Goal: Navigation & Orientation: Find specific page/section

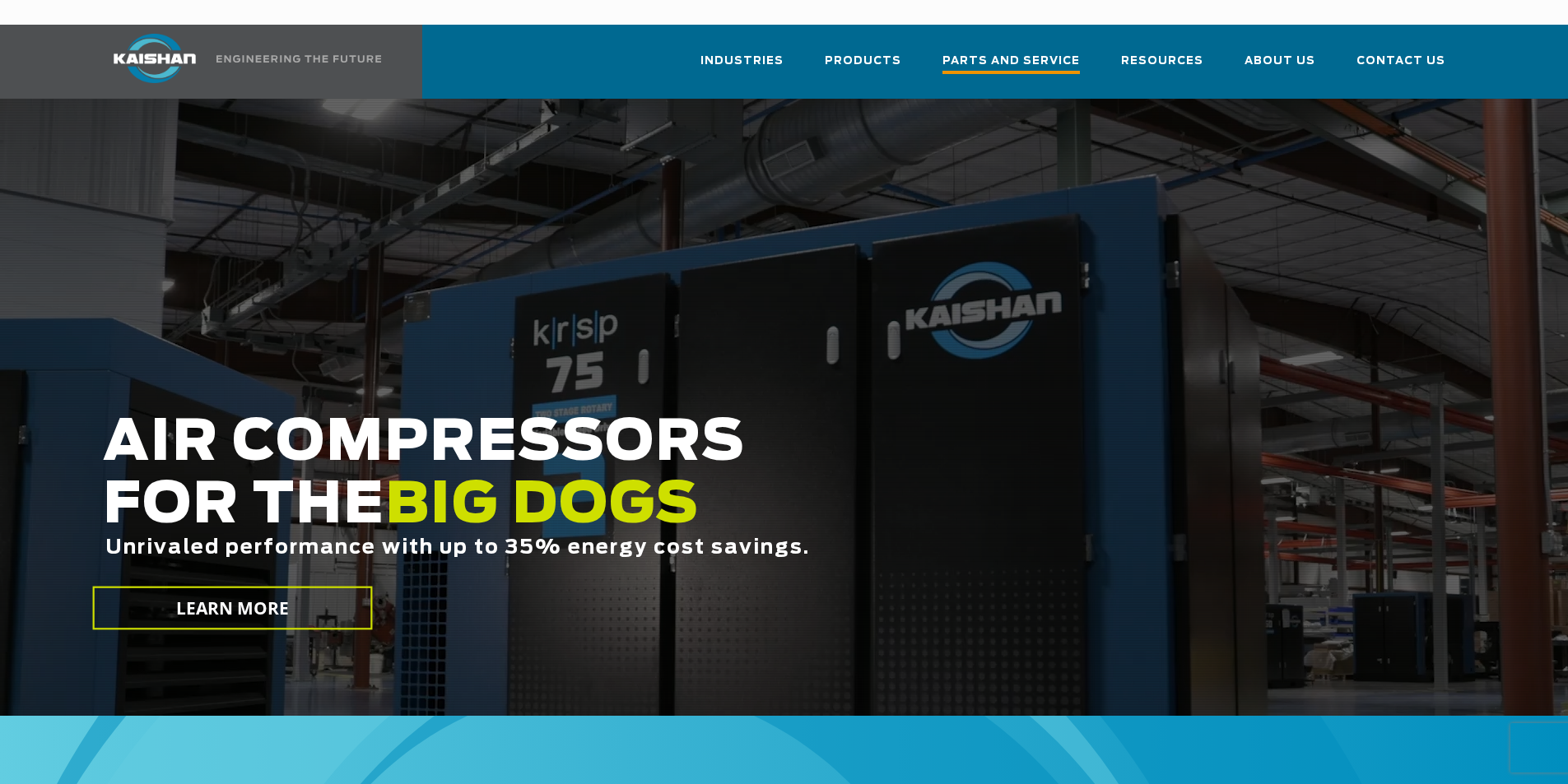
click at [1036, 52] on span "Parts and Service" at bounding box center [1011, 63] width 137 height 22
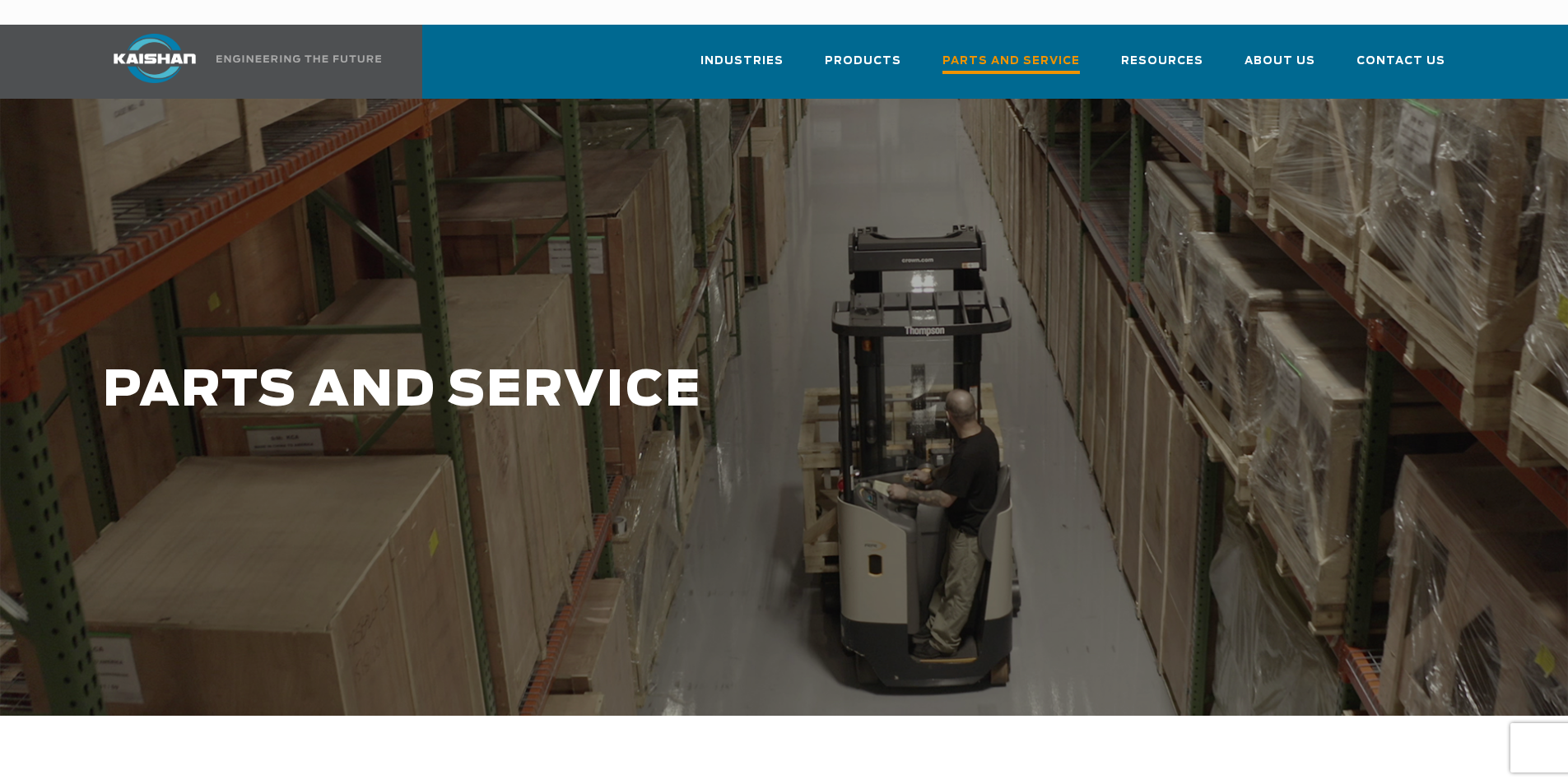
click at [1057, 52] on span "Parts and Service" at bounding box center [1011, 63] width 137 height 22
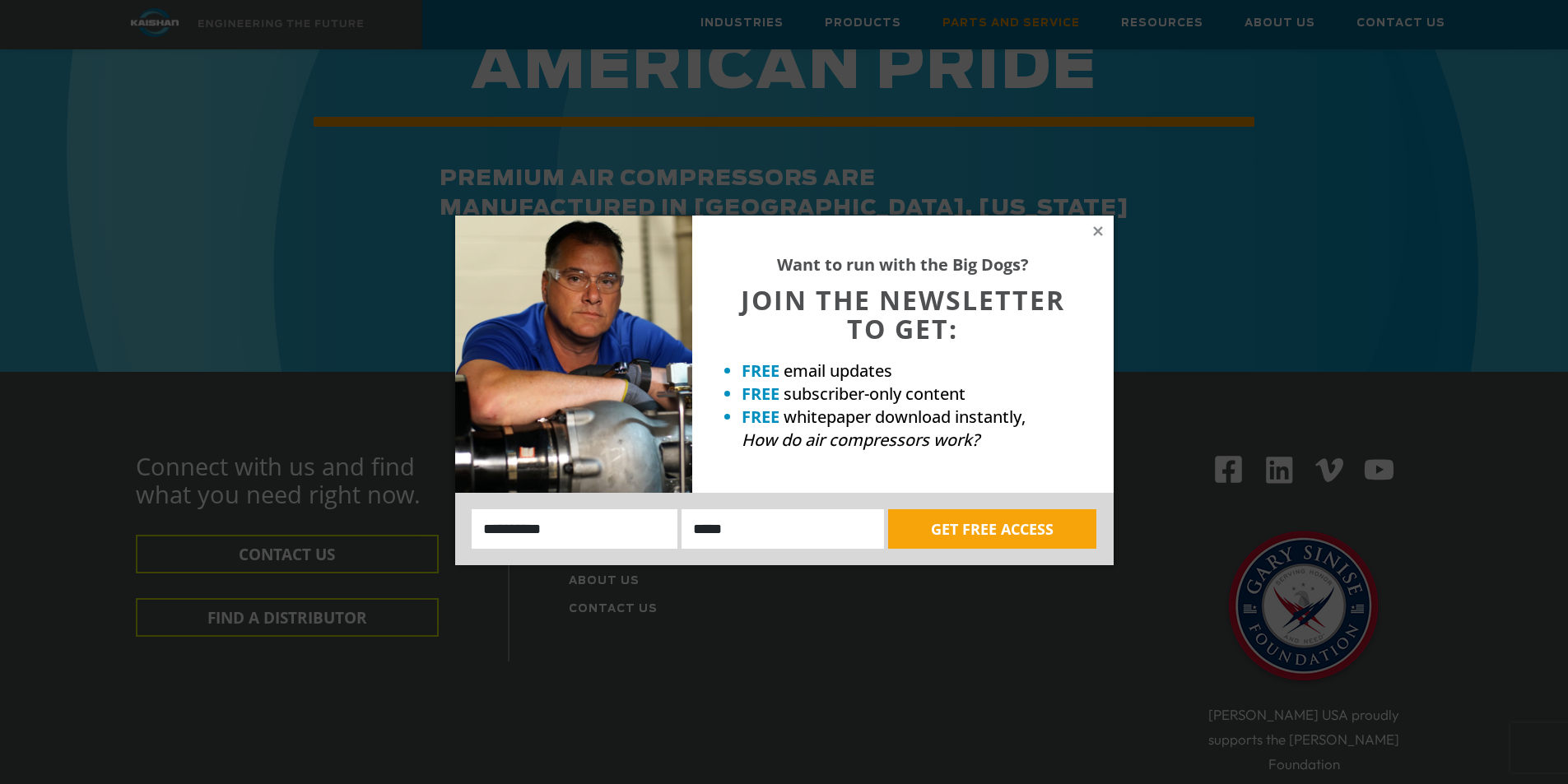
scroll to position [1974, 0]
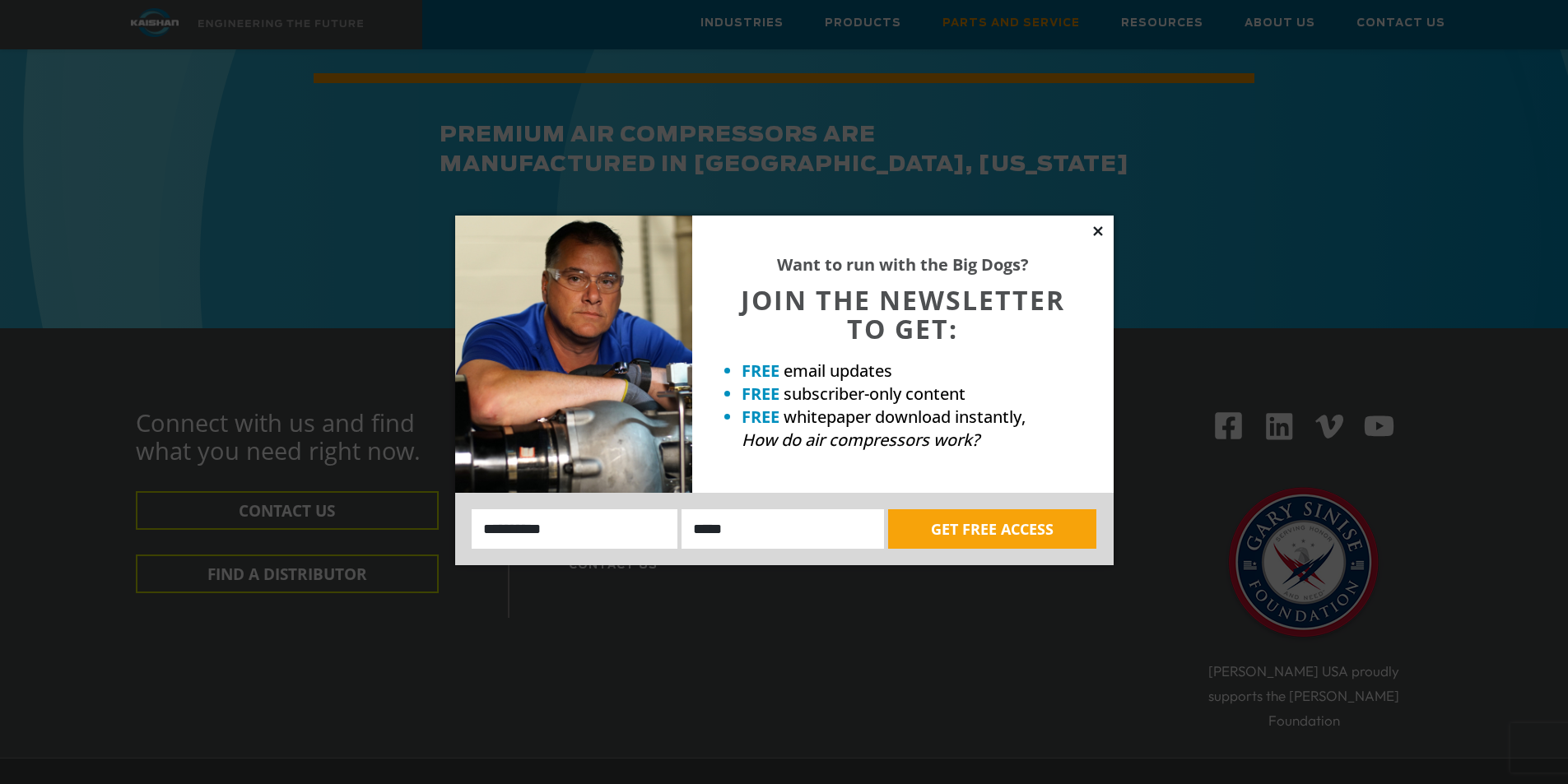
click at [1097, 233] on icon at bounding box center [1098, 231] width 9 height 9
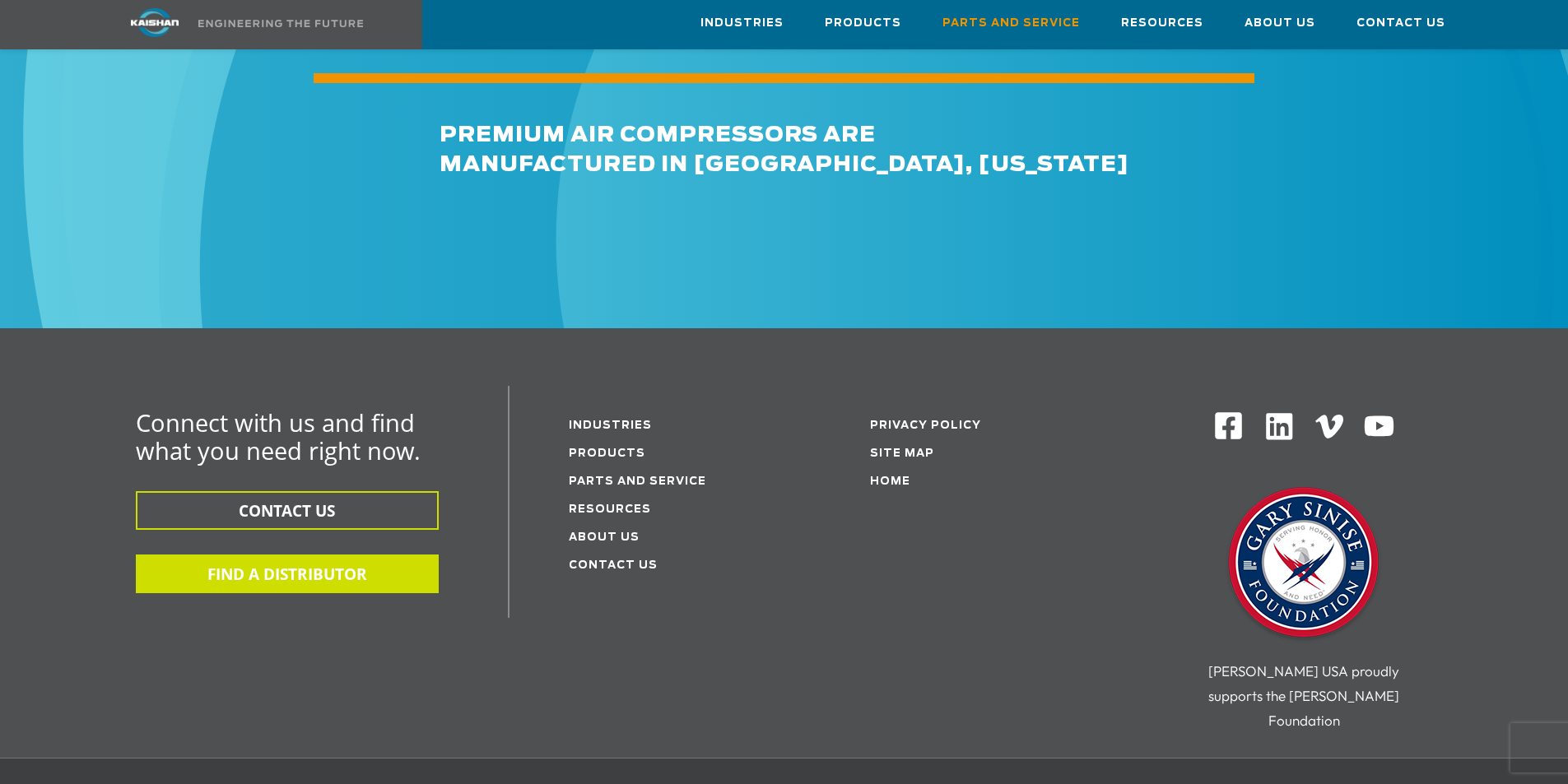
click at [343, 562] on button "FIND A DISTRIBUTOR" at bounding box center [286, 573] width 302 height 39
click at [272, 554] on button "FIND A DISTRIBUTOR" at bounding box center [286, 573] width 302 height 39
